Goal: Task Accomplishment & Management: Complete application form

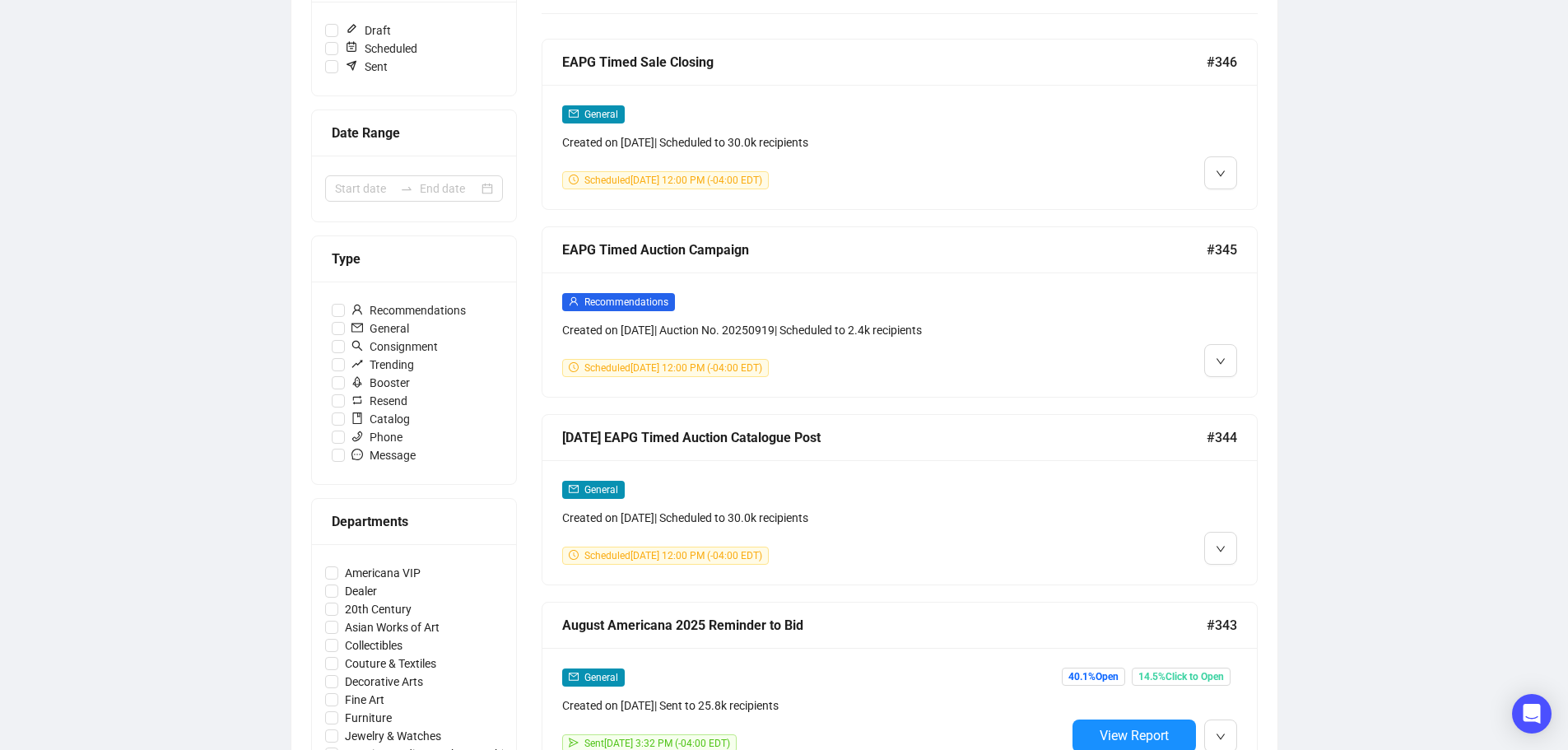
scroll to position [411, 0]
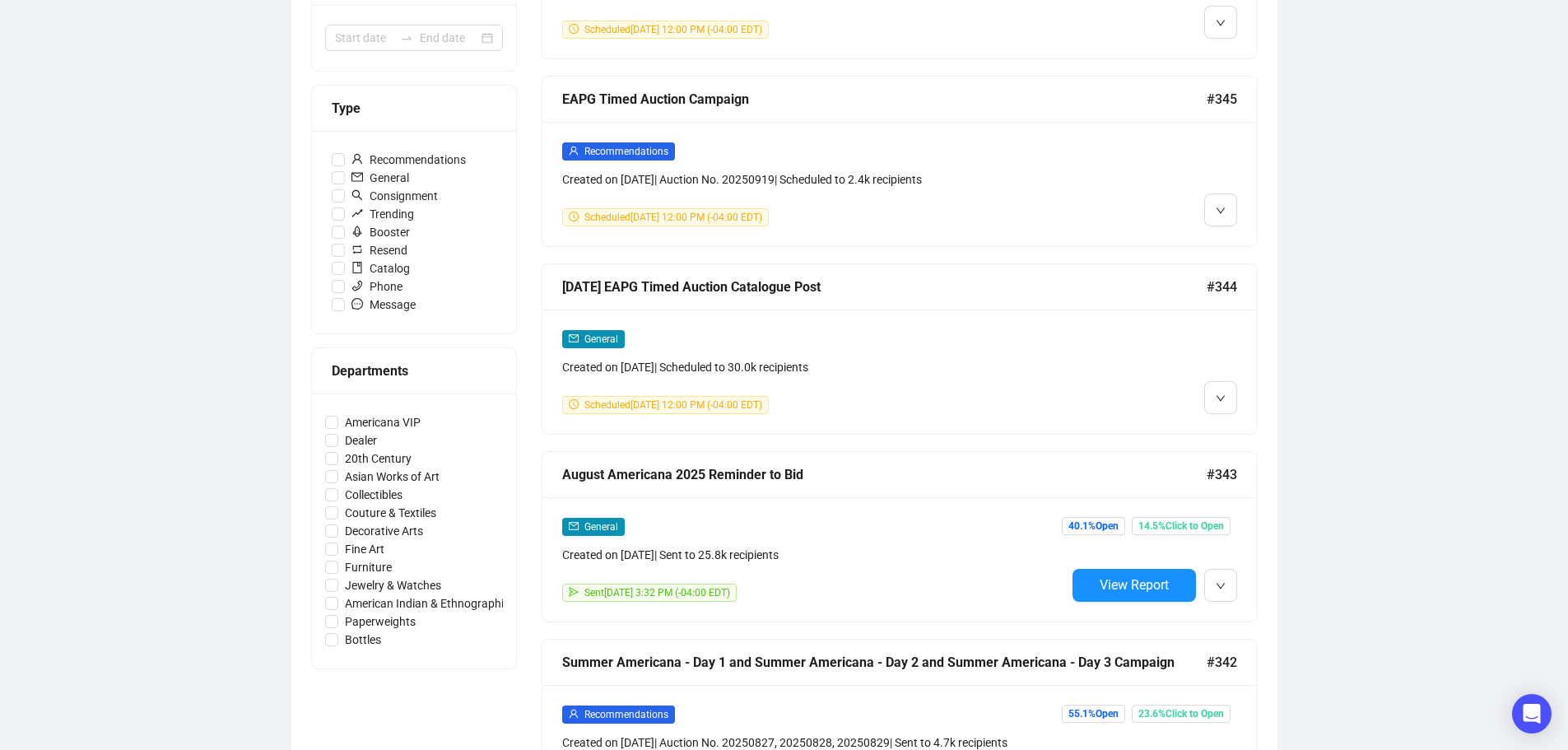
click at [1058, 346] on div "General Created on [DATE] | Scheduled to 30.0k recipients" at bounding box center [813, 352] width 503 height 47
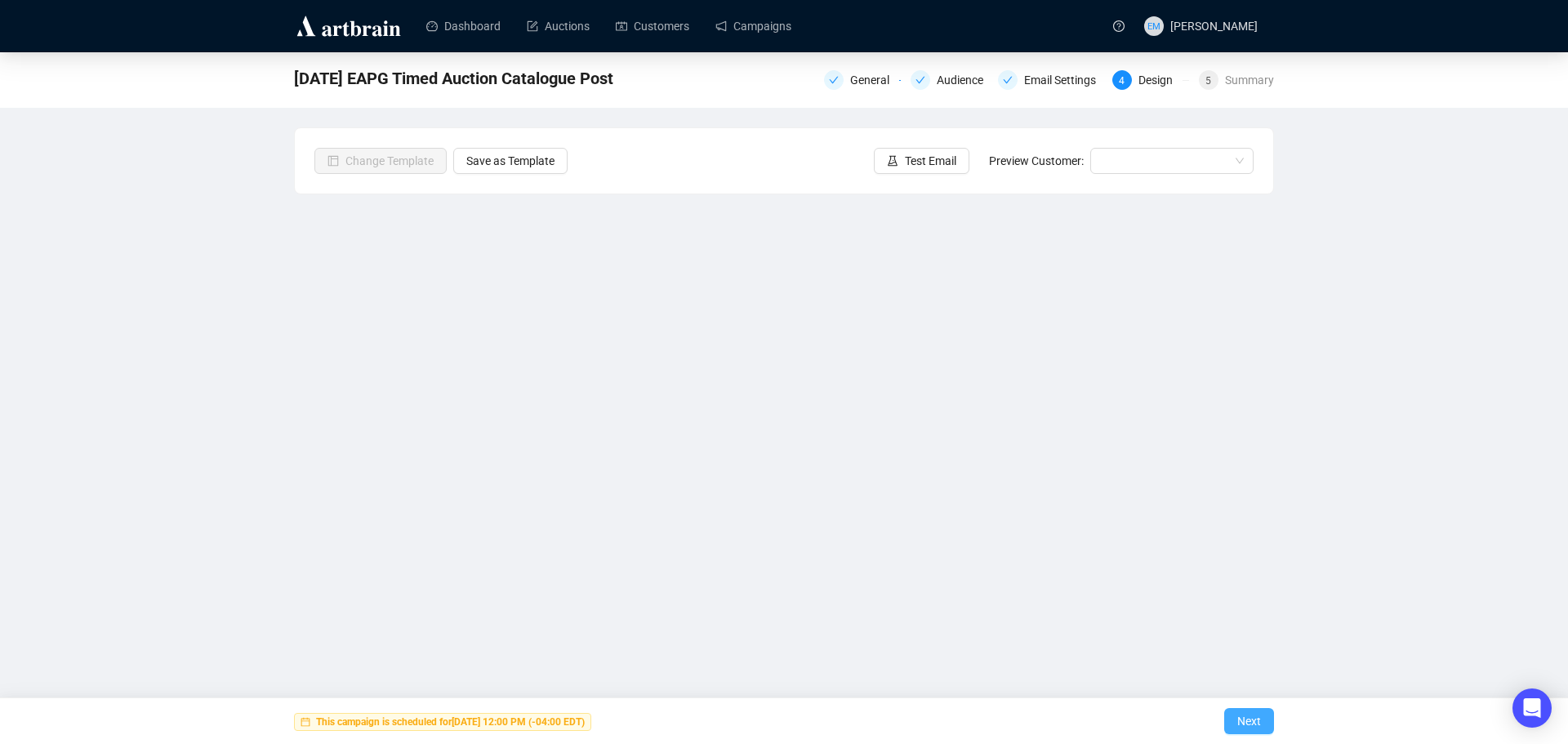
click at [1252, 719] on span "Next" at bounding box center [1249, 721] width 24 height 46
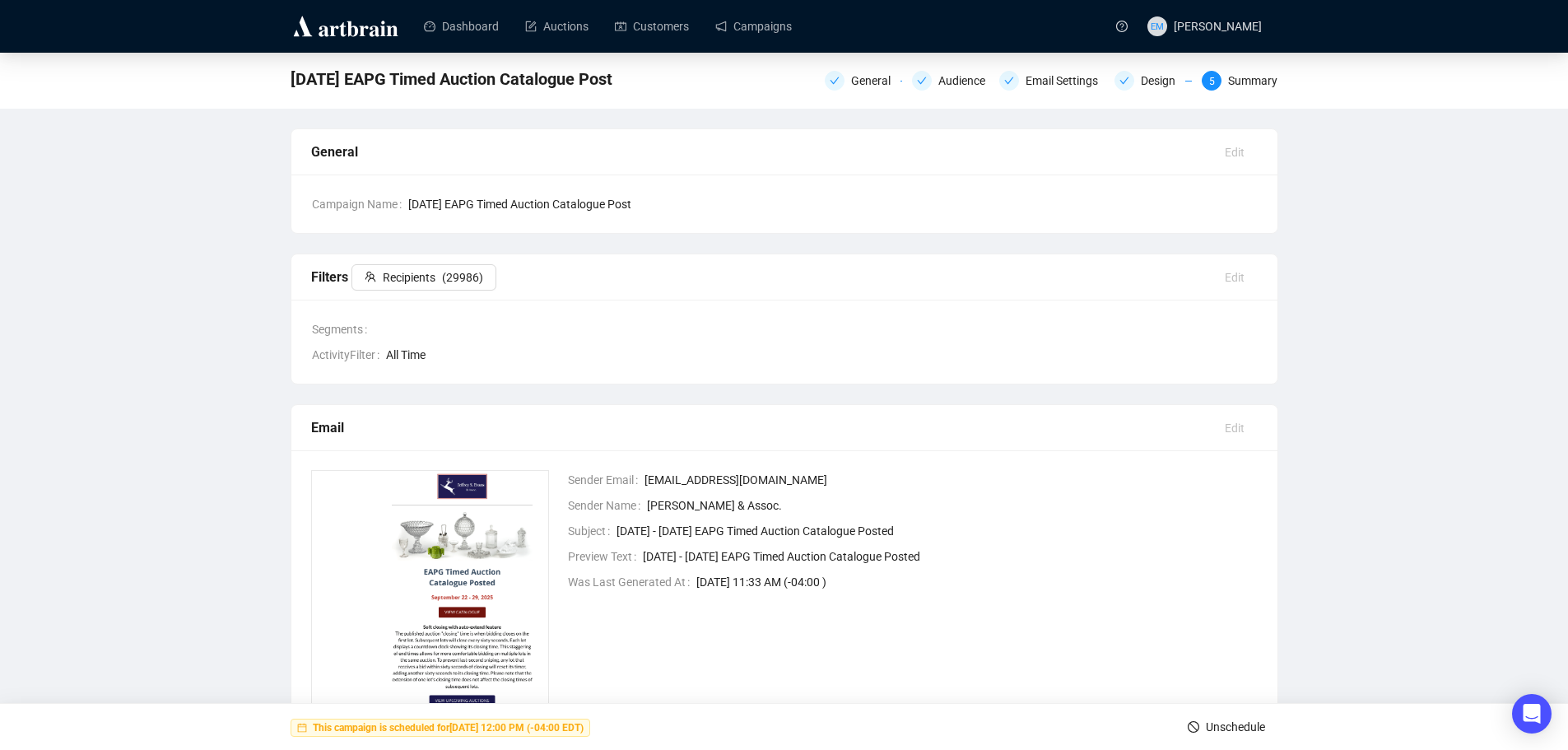
click at [1237, 730] on span "Unschedule" at bounding box center [1236, 727] width 59 height 46
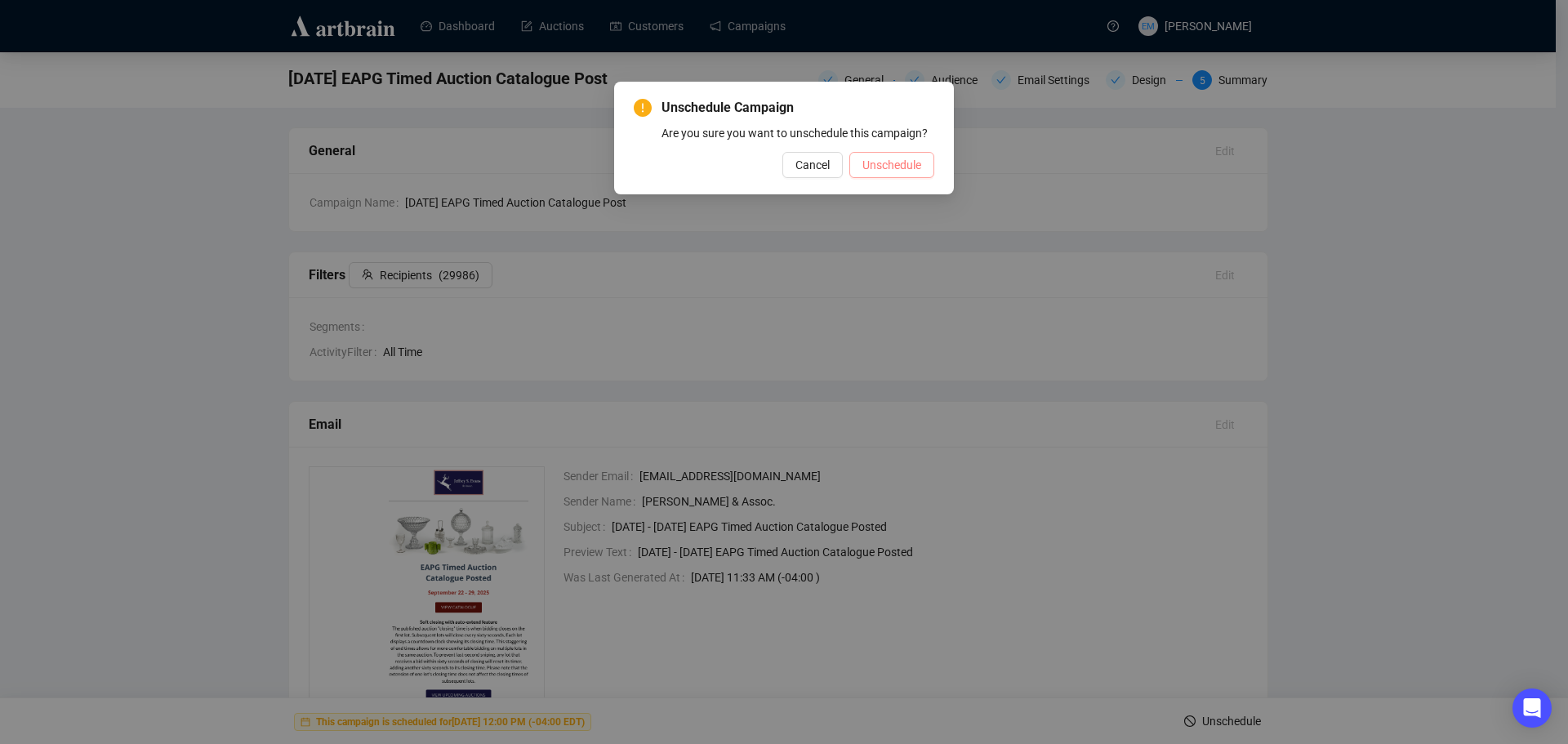
click at [896, 173] on span "Unschedule" at bounding box center [892, 165] width 59 height 18
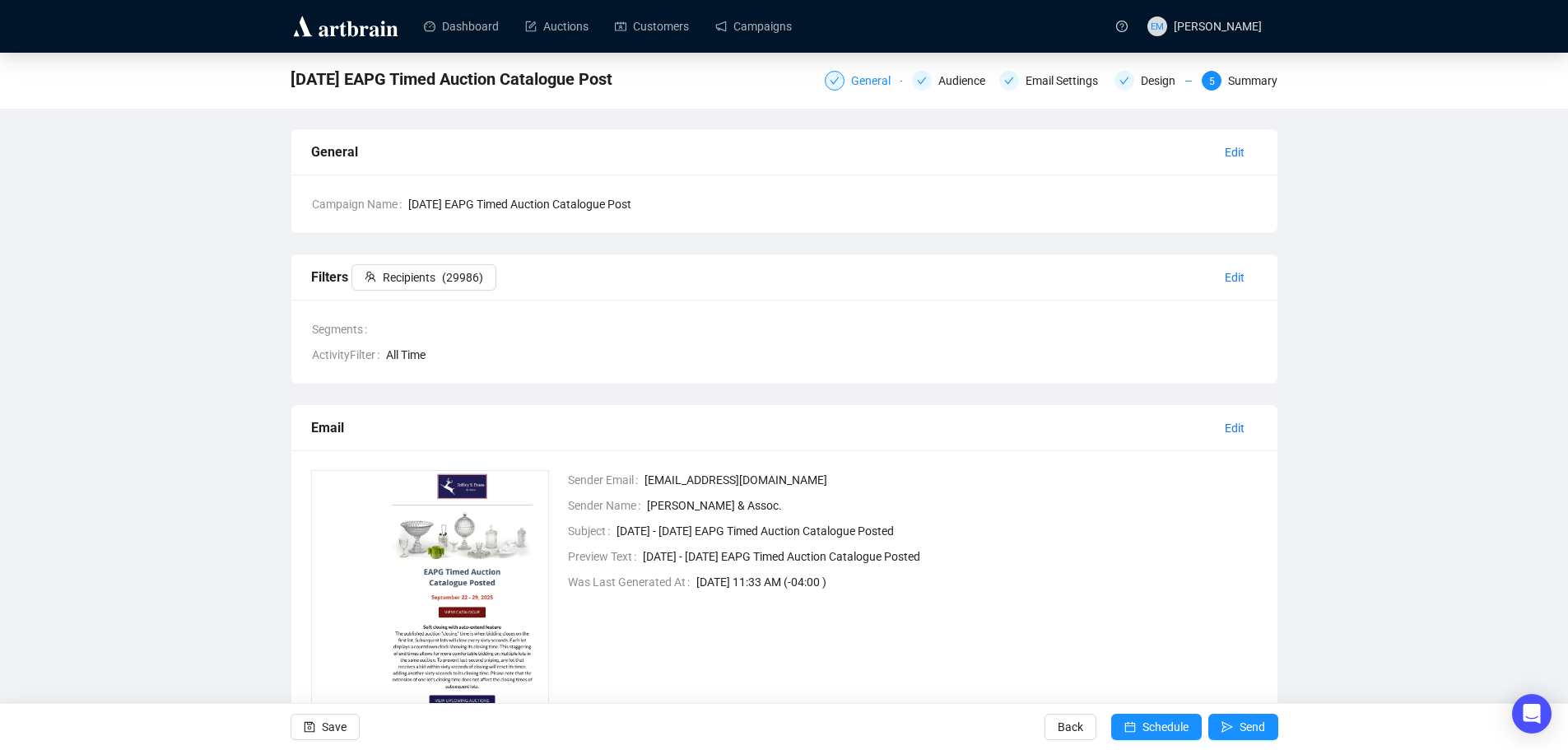
click at [876, 78] on div "General" at bounding box center [877, 81] width 50 height 20
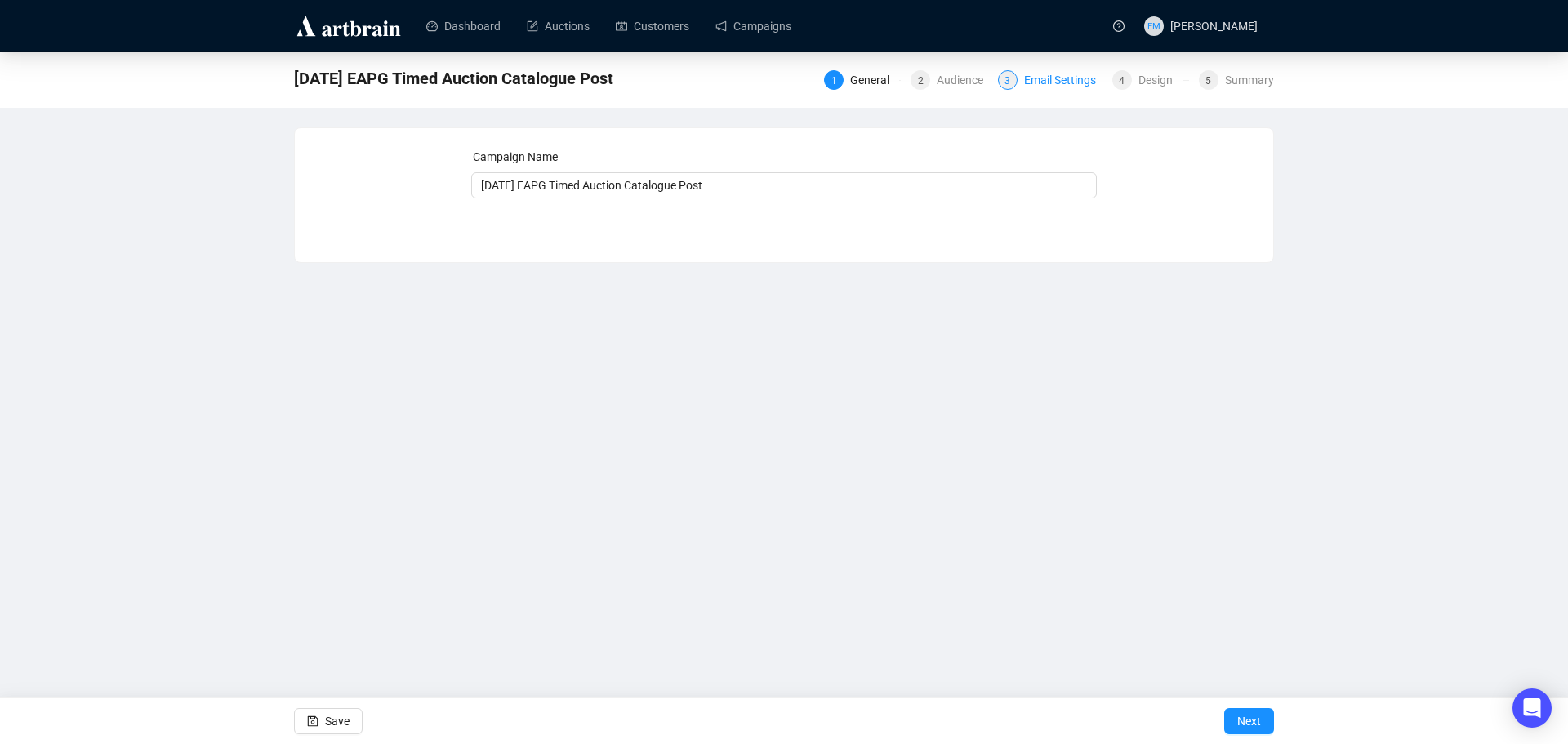
click at [1028, 81] on div "Email Settings" at bounding box center [1066, 80] width 82 height 20
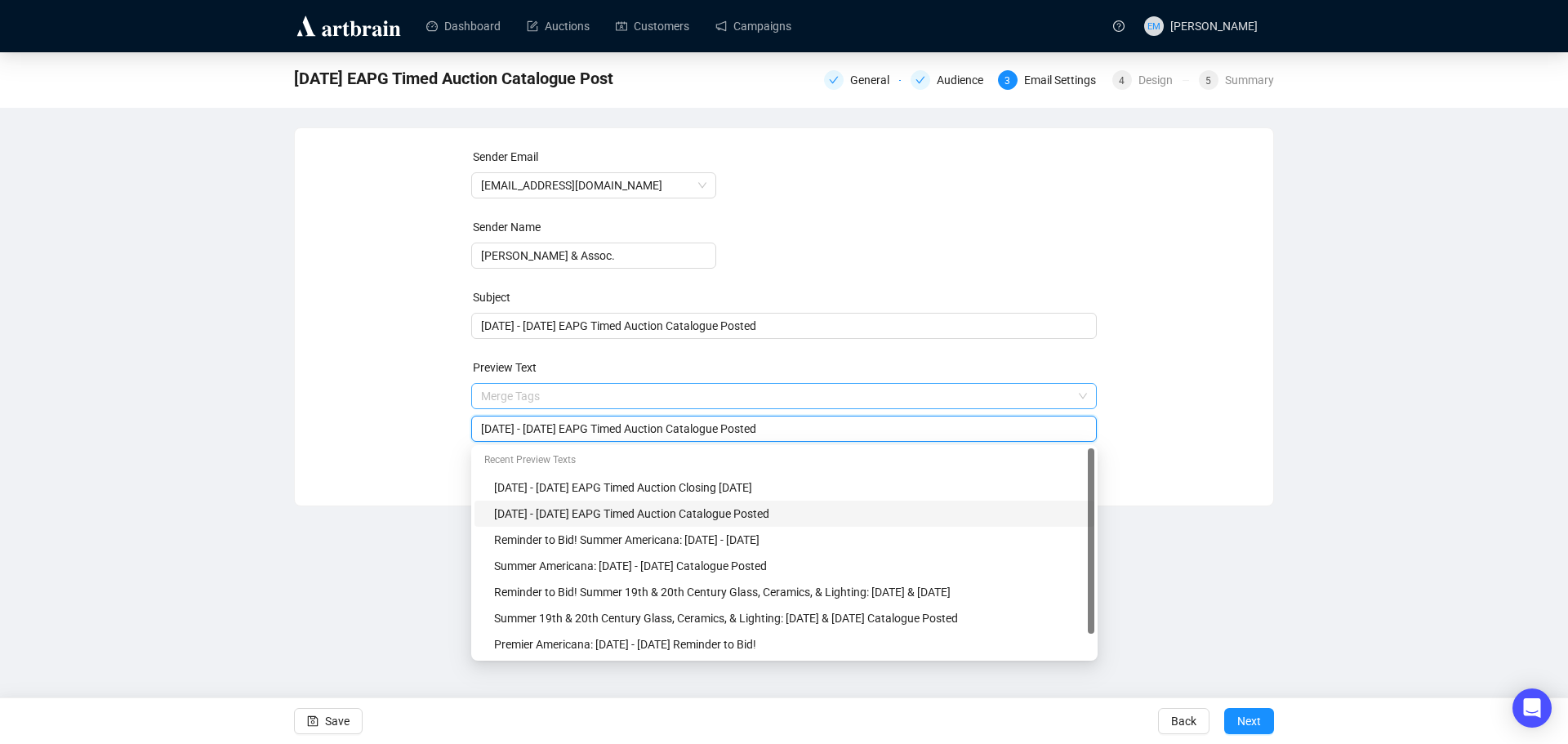
drag, startPoint x: 551, startPoint y: 397, endPoint x: 539, endPoint y: 397, distance: 12.0
click at [539, 397] on span "Merge Tags [DATE] - [DATE] EAPG Timed Auction Catalogue Posted" at bounding box center [784, 412] width 626 height 46
type input "[DATE] - [DATE] EAPG Timed Auction Catalogue Posted"
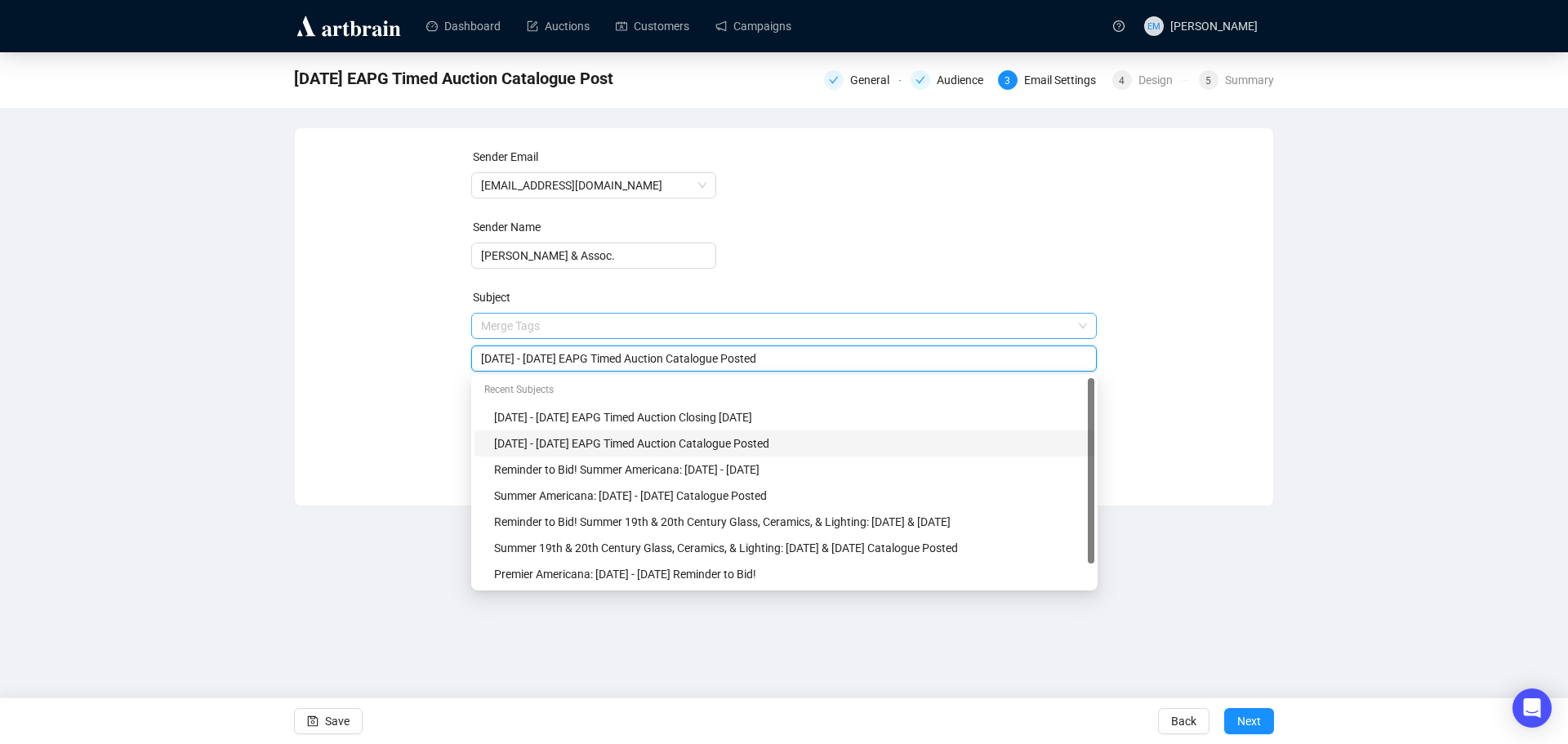
drag, startPoint x: 551, startPoint y: 324, endPoint x: 541, endPoint y: 326, distance: 10.2
click at [541, 326] on span "Merge Tags [DATE] - [DATE] EAPG Timed Auction Catalogue Posted" at bounding box center [784, 343] width 626 height 46
type input "[DATE] - [DATE] EAPG Timed Auction Catalogue Posted"
click at [1150, 401] on div "Sender Email [EMAIL_ADDRESS][DOMAIN_NAME] Sender Name [PERSON_NAME] & Assoc. Su…" at bounding box center [784, 304] width 939 height 314
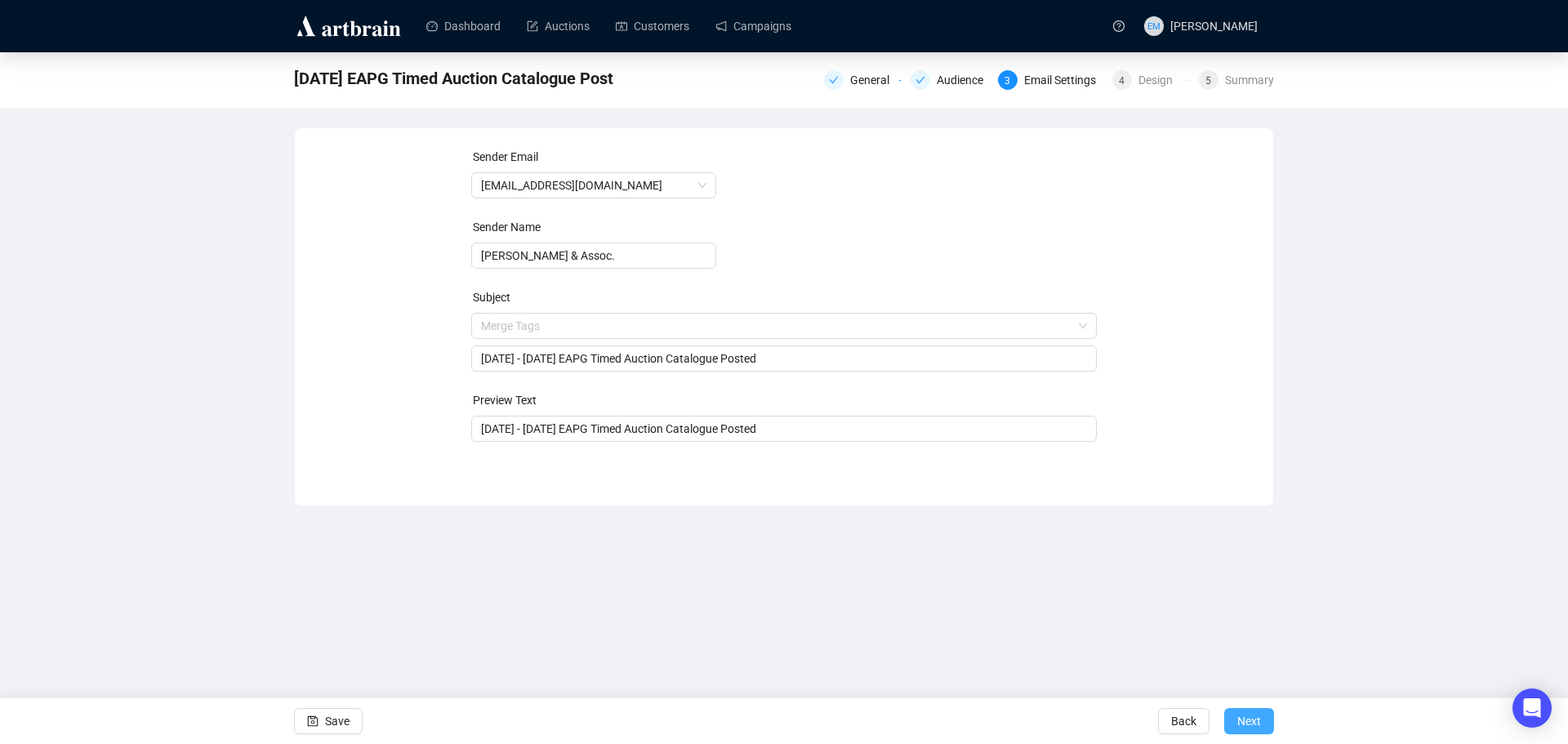
click at [1255, 718] on span "Next" at bounding box center [1249, 721] width 24 height 46
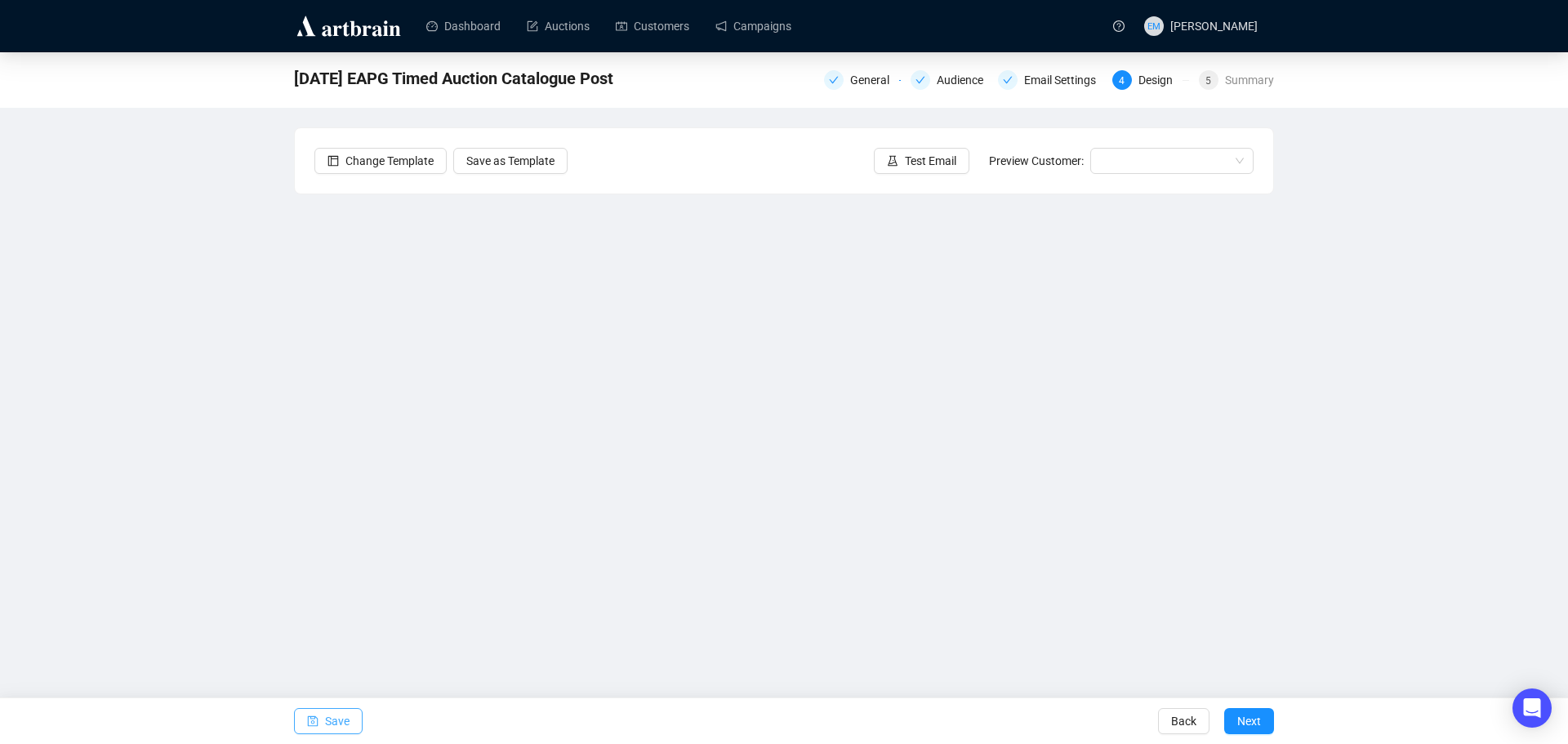
click at [326, 724] on span "Save" at bounding box center [338, 721] width 25 height 46
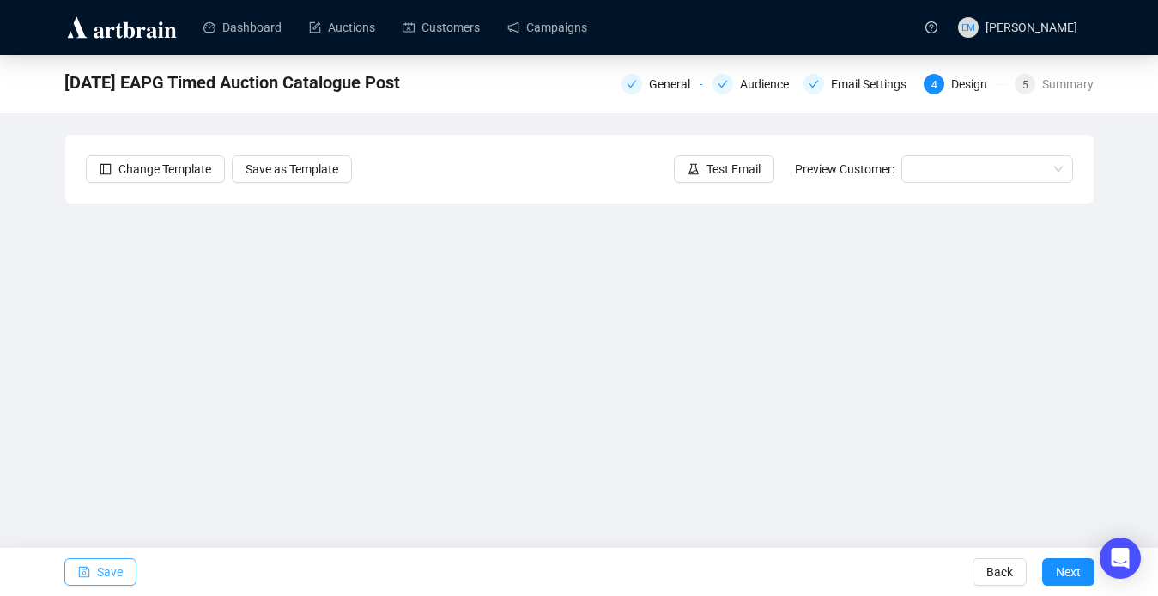
click at [106, 572] on span "Save" at bounding box center [110, 572] width 26 height 48
click at [715, 167] on span "Test Email" at bounding box center [734, 169] width 54 height 19
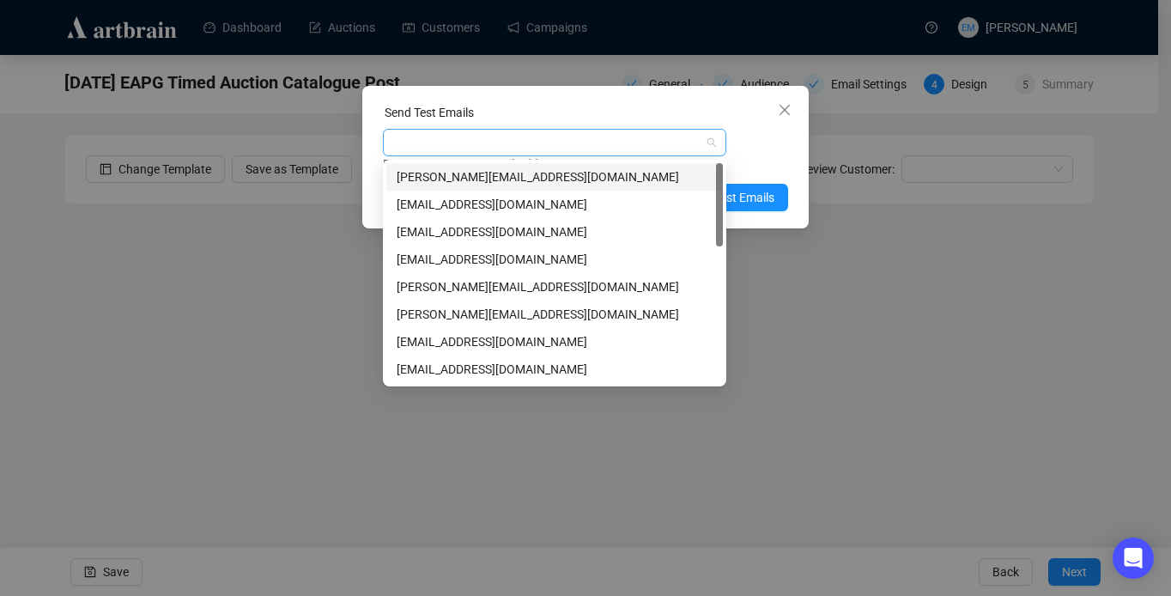
click at [664, 138] on div at bounding box center [545, 142] width 318 height 24
click at [626, 177] on div "[PERSON_NAME][EMAIL_ADDRESS][DOMAIN_NAME]" at bounding box center [555, 176] width 316 height 19
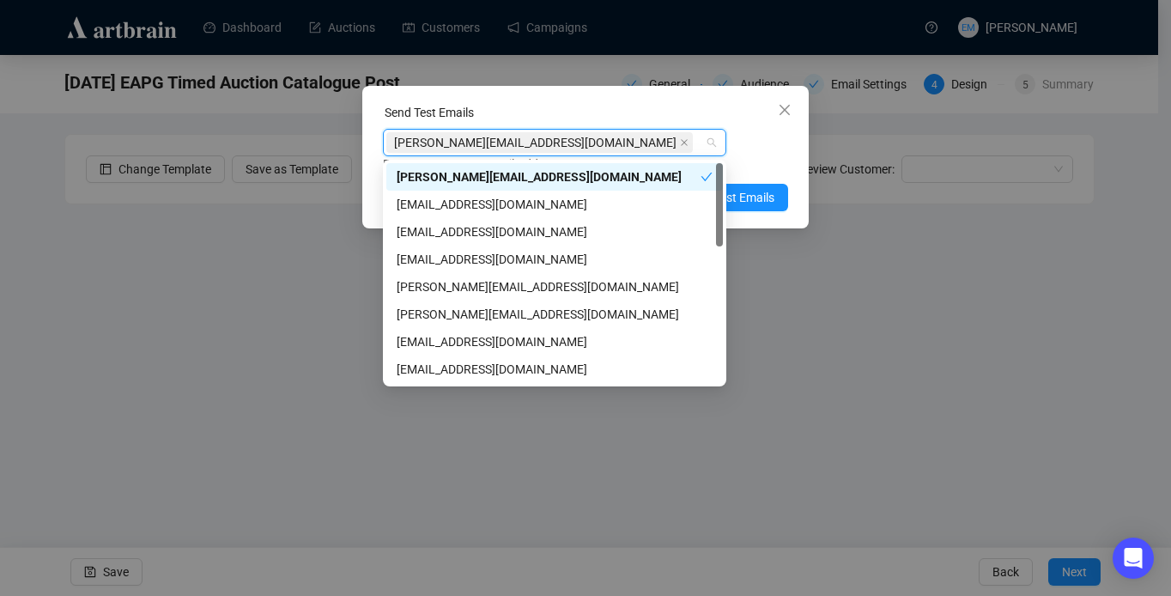
click at [760, 150] on div "[PERSON_NAME][EMAIL_ADDRESS][DOMAIN_NAME] Enter up to 20 Test Email Addresses" at bounding box center [585, 151] width 405 height 45
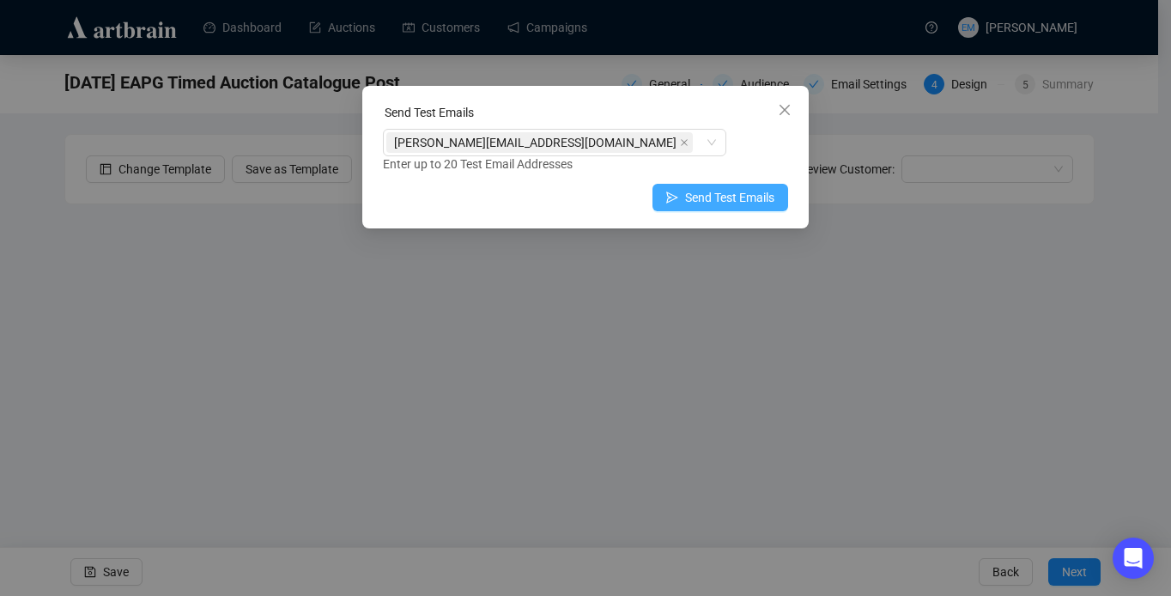
click at [696, 194] on span "Send Test Emails" at bounding box center [729, 197] width 89 height 19
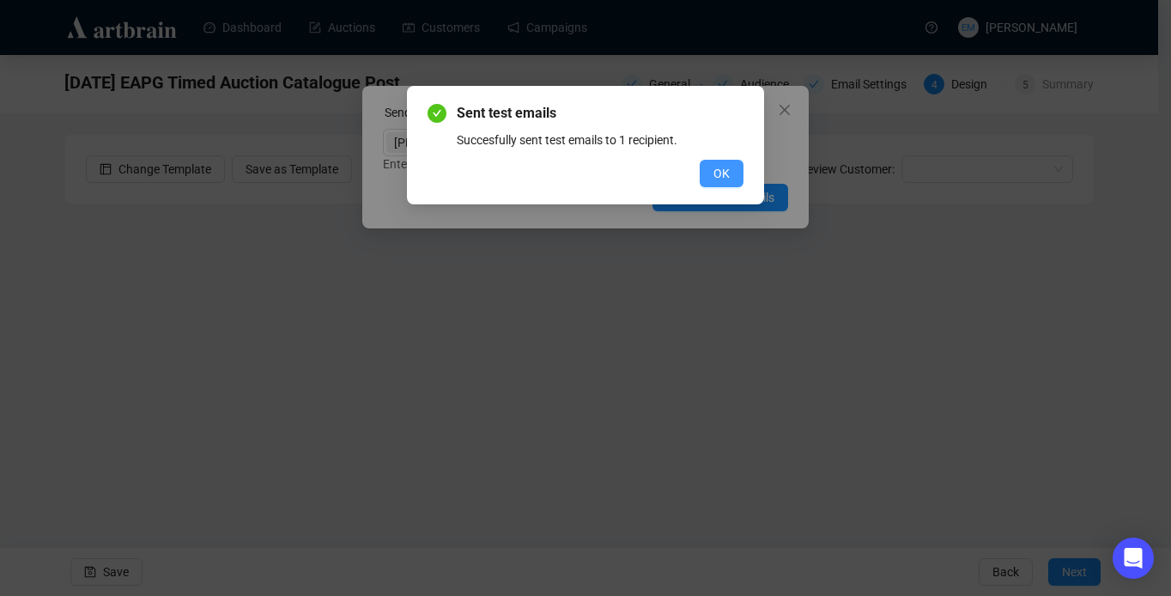
click at [731, 170] on button "OK" at bounding box center [722, 173] width 44 height 27
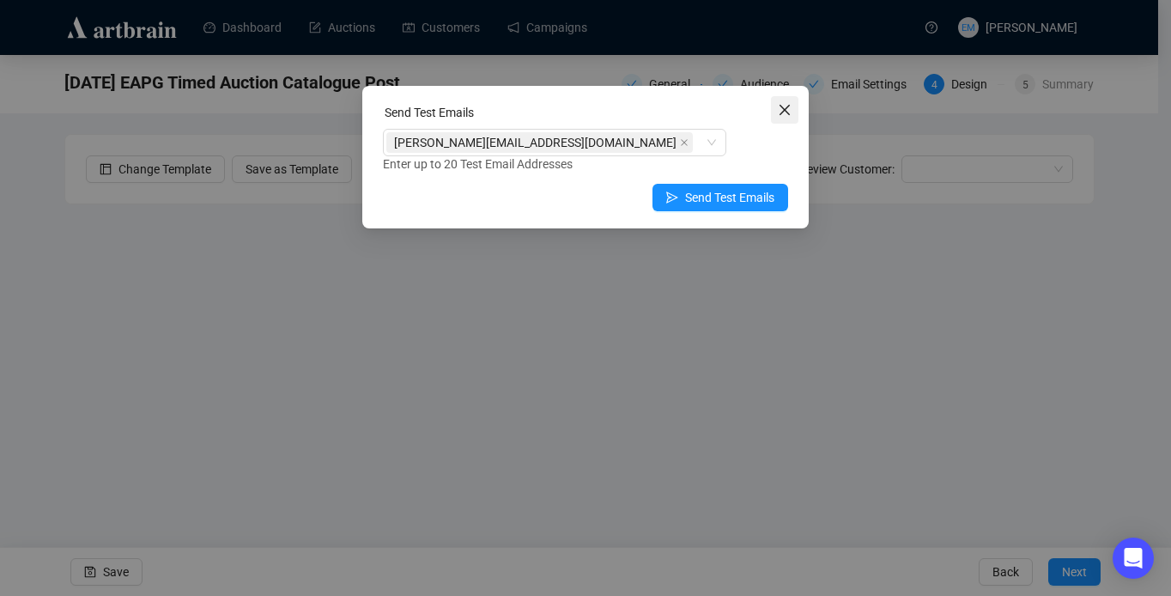
click at [788, 111] on icon "close" at bounding box center [785, 110] width 14 height 14
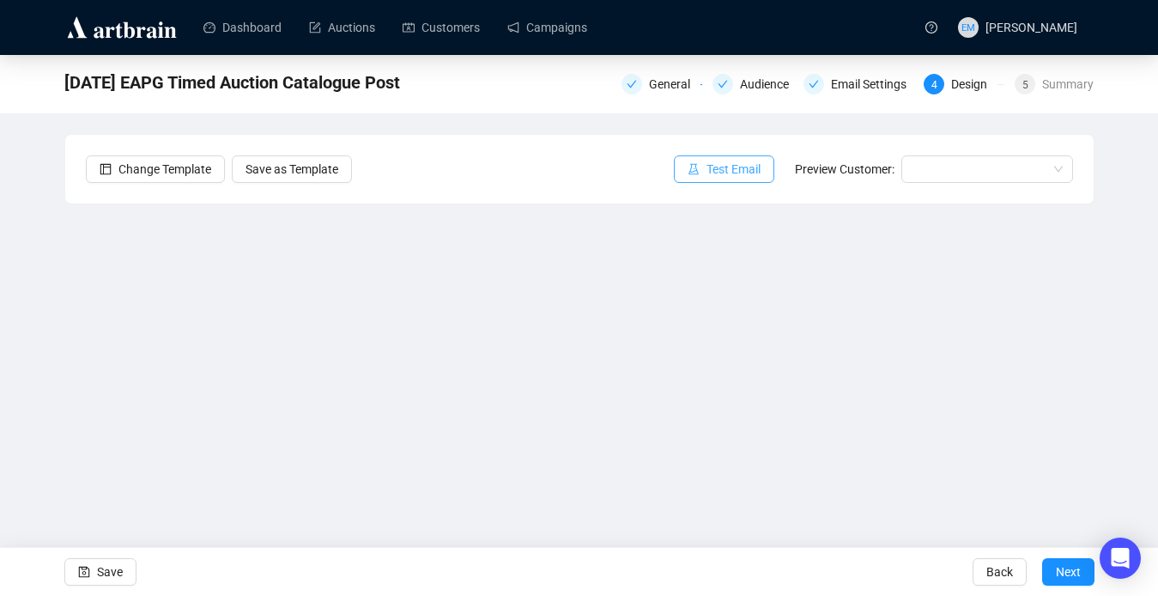
click at [716, 175] on span "Test Email" at bounding box center [734, 169] width 54 height 19
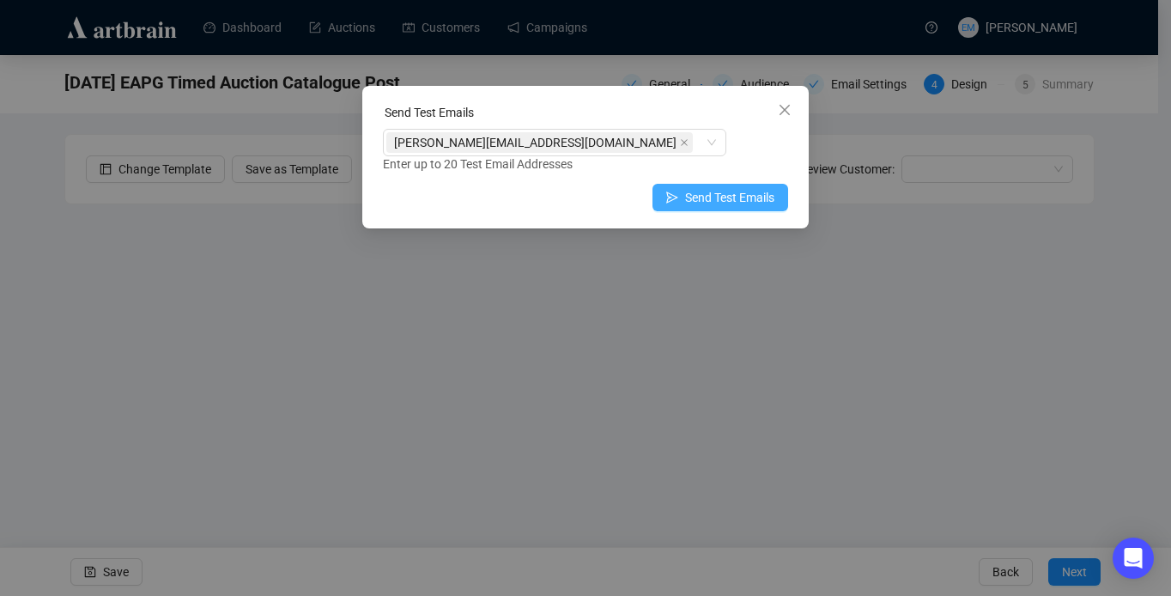
click at [725, 198] on span "Send Test Emails" at bounding box center [729, 197] width 89 height 19
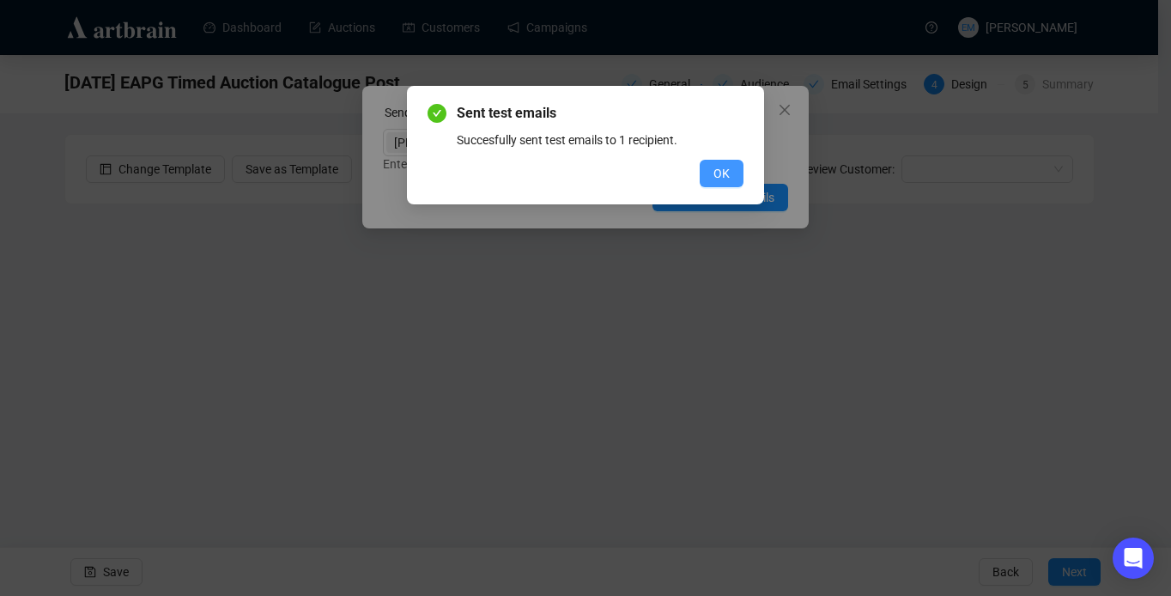
click at [733, 175] on button "OK" at bounding box center [722, 173] width 44 height 27
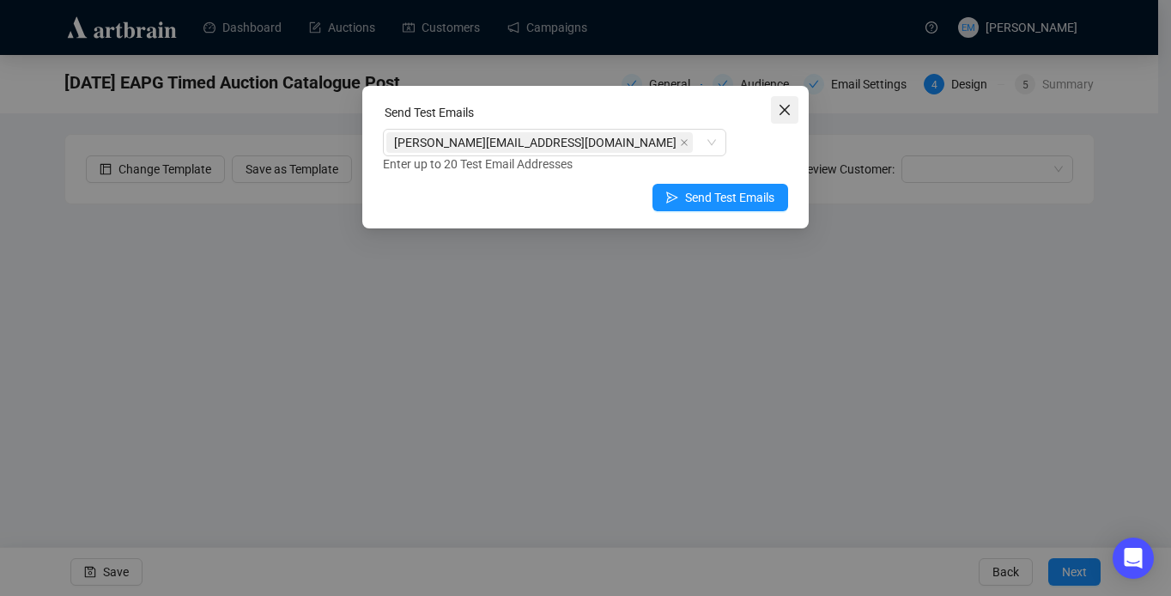
click at [786, 106] on icon "close" at bounding box center [785, 110] width 14 height 14
